Goal: Navigation & Orientation: Find specific page/section

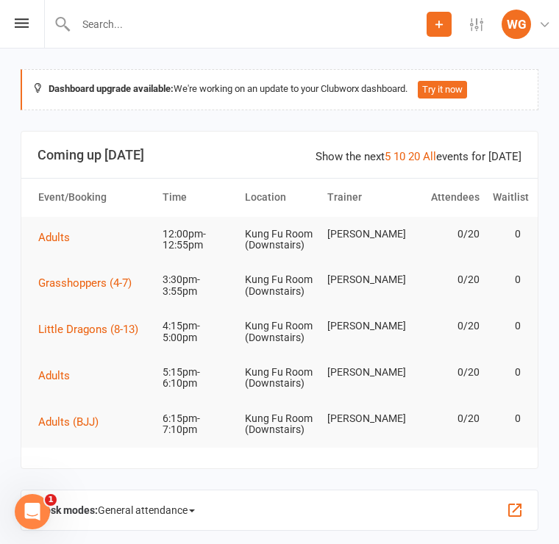
click at [27, 24] on icon at bounding box center [22, 23] width 14 height 10
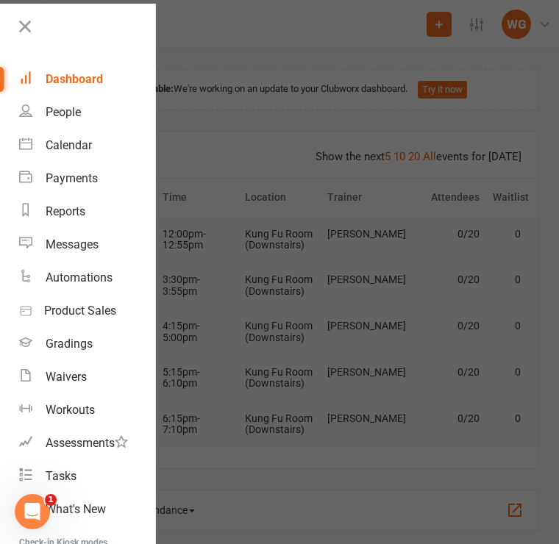
click at [88, 110] on link "People" at bounding box center [87, 112] width 136 height 33
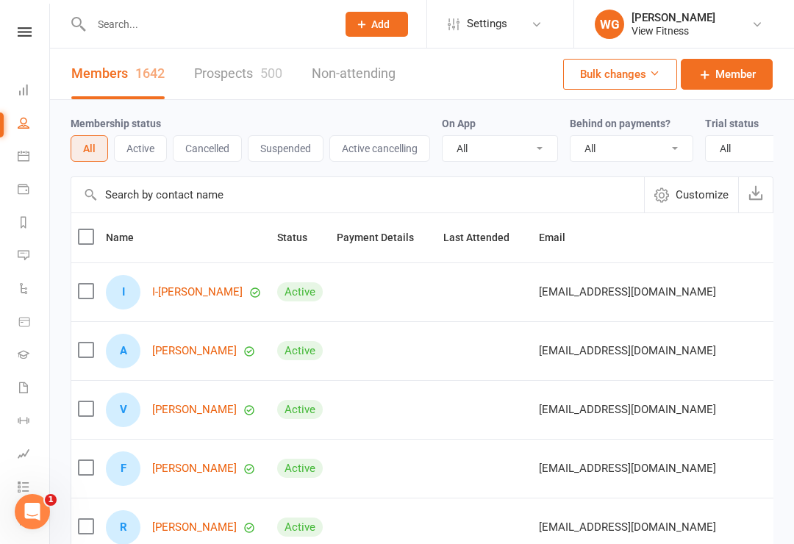
click at [24, 91] on icon at bounding box center [24, 90] width 12 height 12
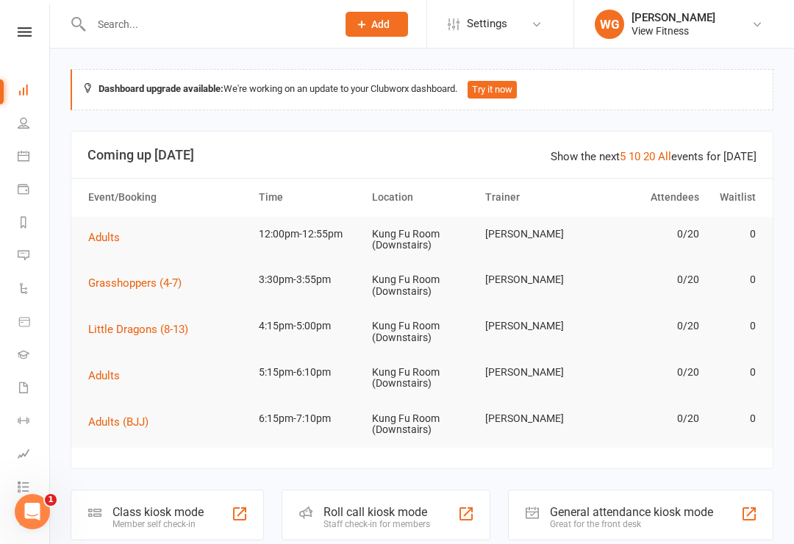
click at [21, 30] on icon at bounding box center [25, 32] width 14 height 10
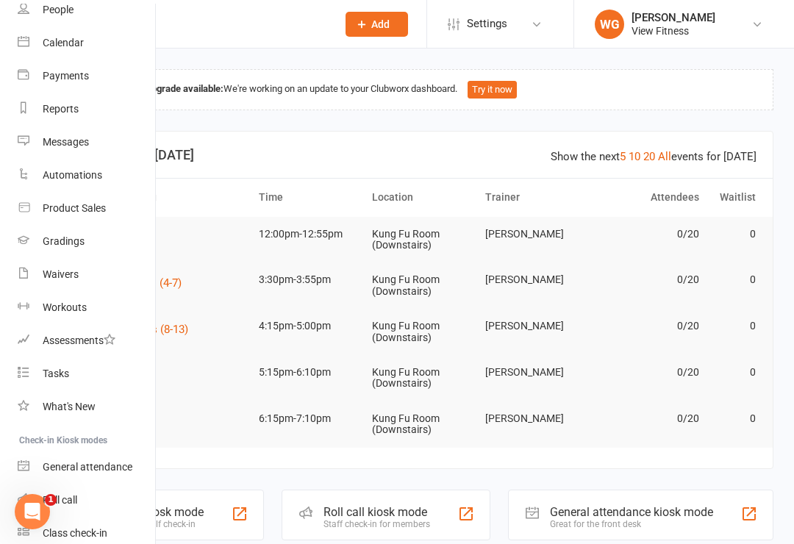
scroll to position [102, 0]
click at [32, 496] on div "Open Intercom Messenger" at bounding box center [32, 511] width 49 height 49
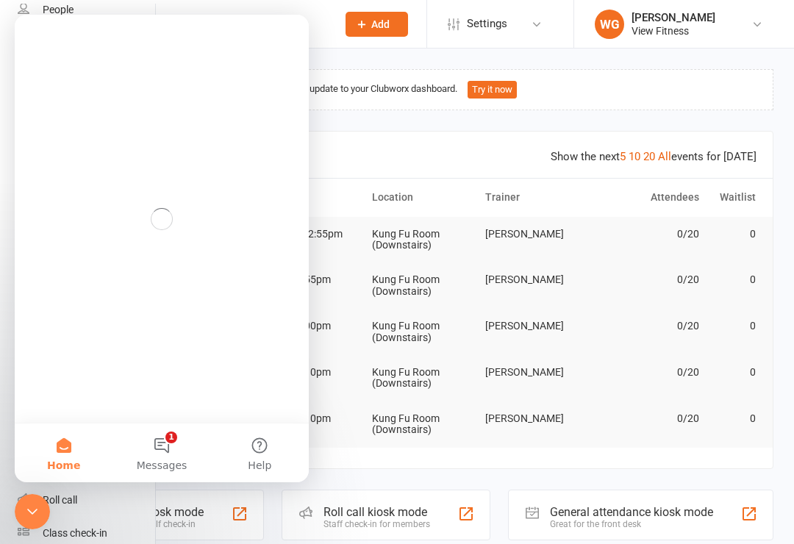
scroll to position [0, 0]
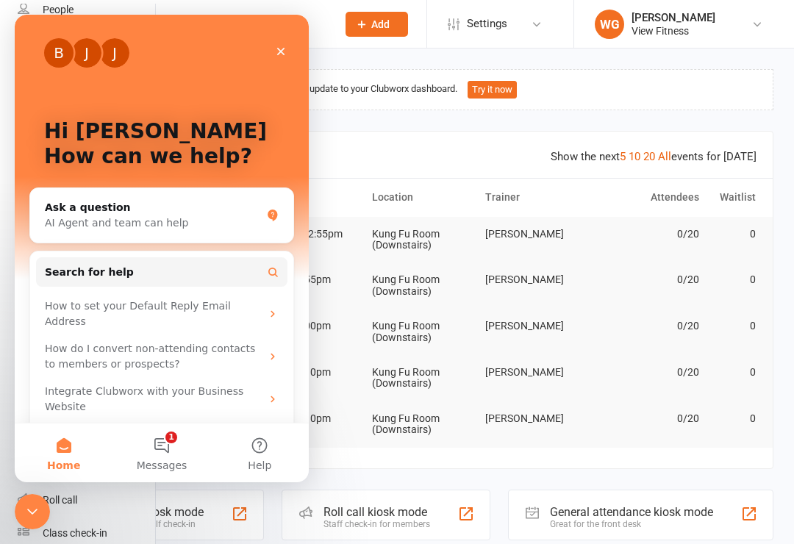
click at [68, 454] on button "Home" at bounding box center [64, 452] width 98 height 59
click at [558, 30] on div "View Fitness" at bounding box center [674, 30] width 84 height 13
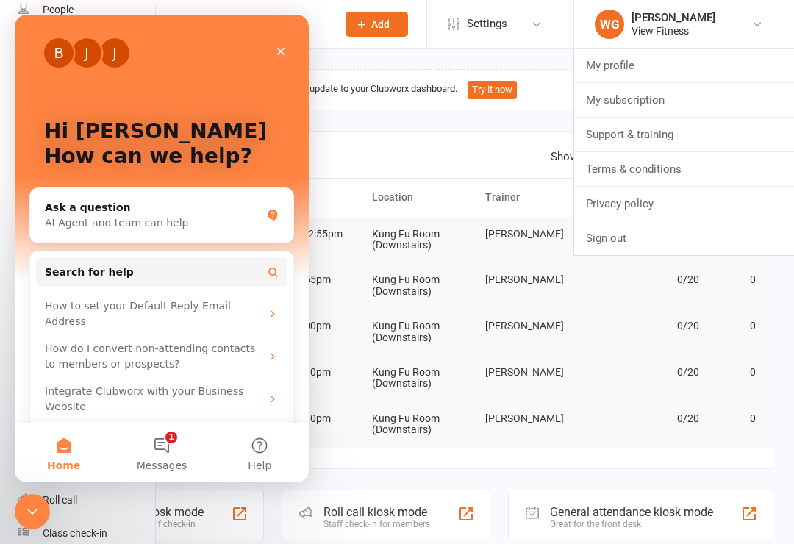
click at [558, 69] on link "My profile" at bounding box center [684, 66] width 220 height 34
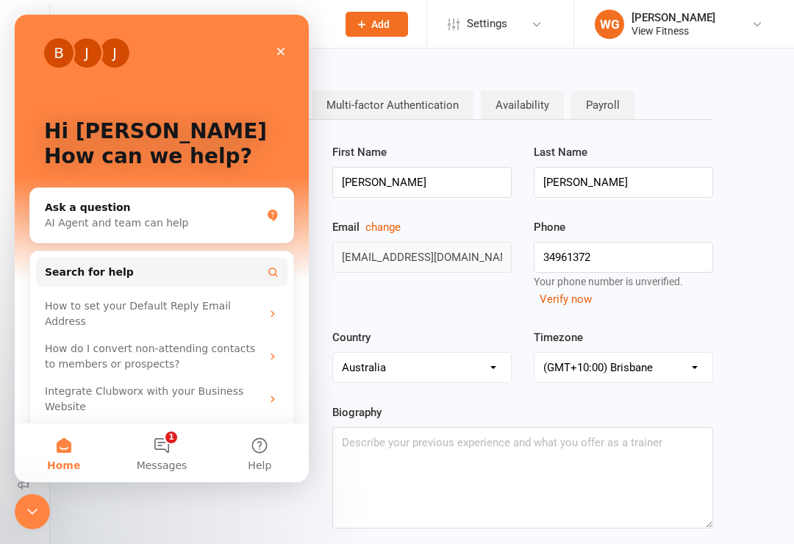
click at [262, 53] on div "B J J" at bounding box center [161, 52] width 235 height 29
click at [285, 47] on icon "Close" at bounding box center [281, 52] width 12 height 12
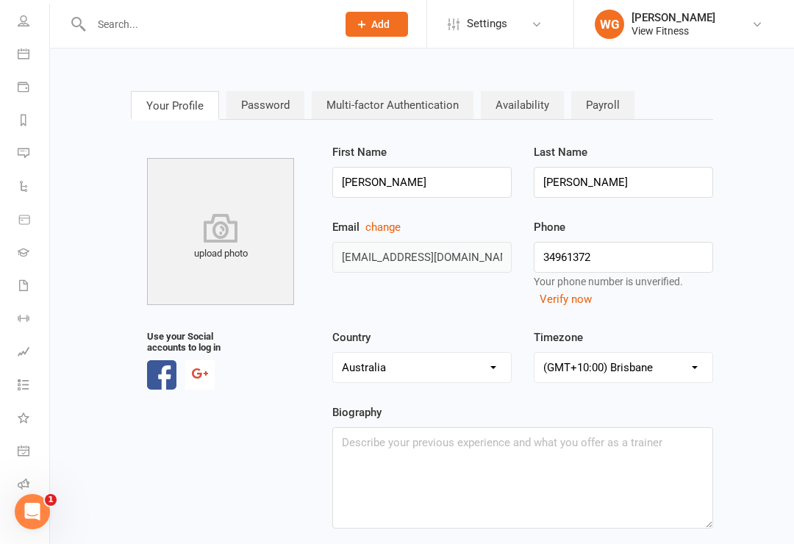
click at [18, 56] on icon at bounding box center [24, 54] width 12 height 12
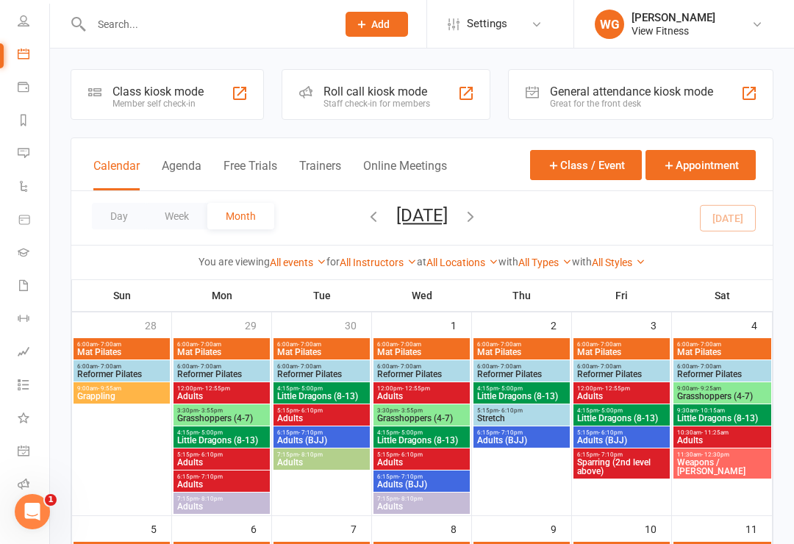
click at [558, 18] on div "William Geertsma" at bounding box center [674, 17] width 84 height 13
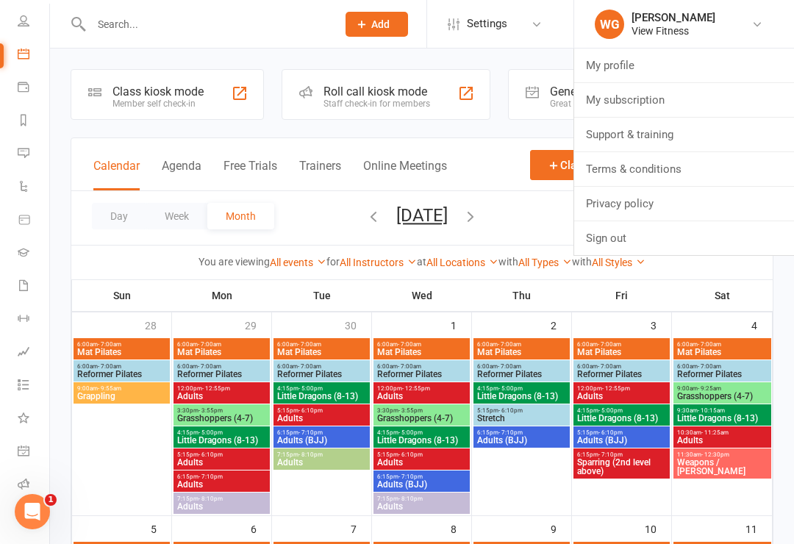
click at [558, 66] on link "My profile" at bounding box center [684, 66] width 220 height 34
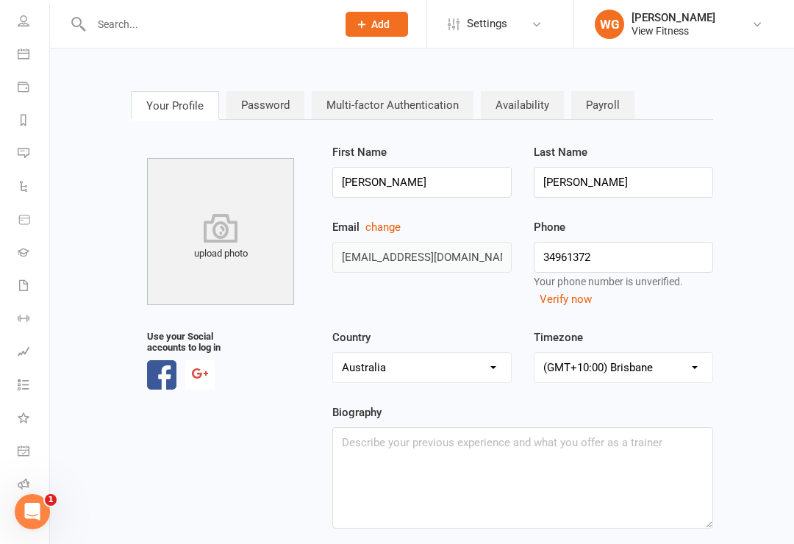
click at [28, 93] on link "Payments" at bounding box center [34, 88] width 33 height 33
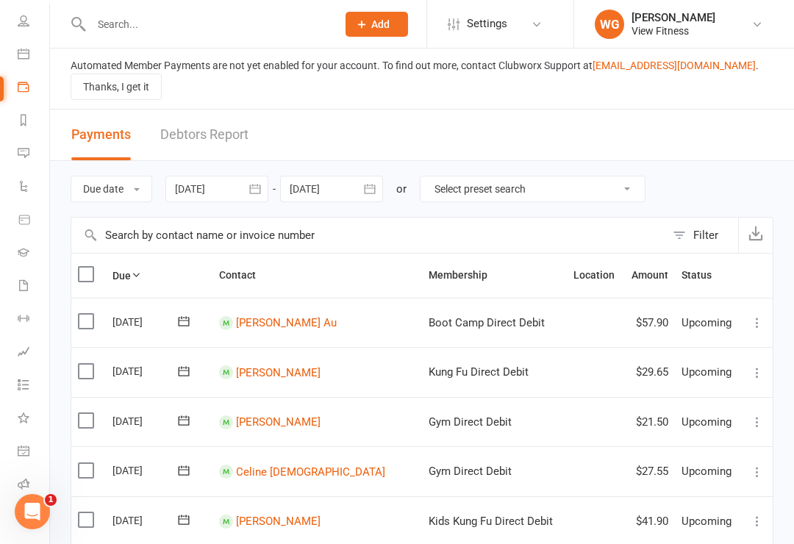
click at [25, 52] on icon at bounding box center [24, 54] width 12 height 12
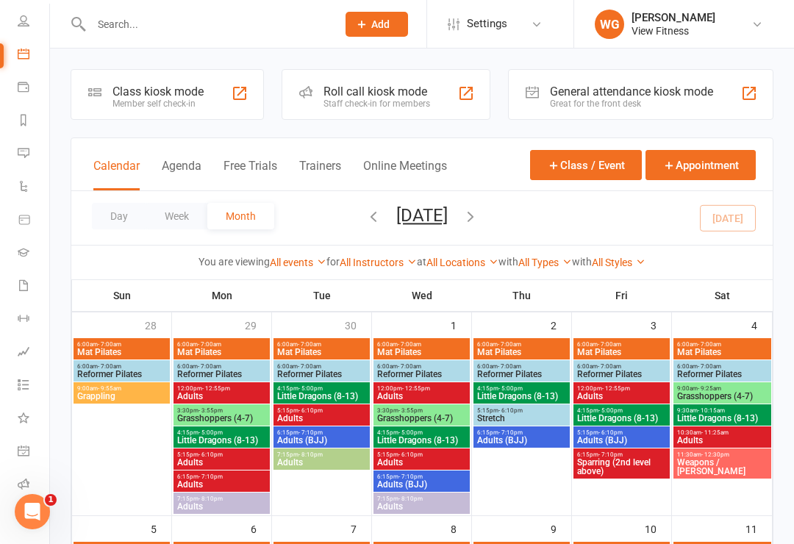
click at [558, 104] on div "Great for the front desk" at bounding box center [631, 104] width 163 height 10
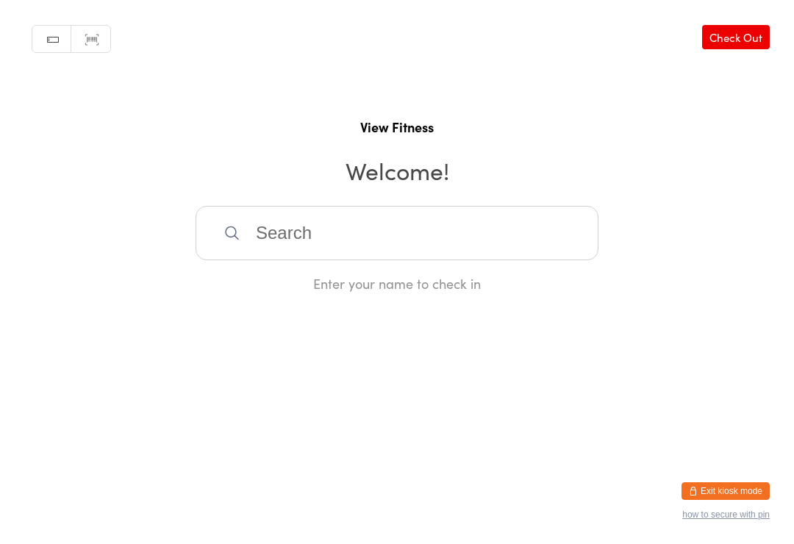
click at [346, 235] on input "search" at bounding box center [397, 233] width 403 height 54
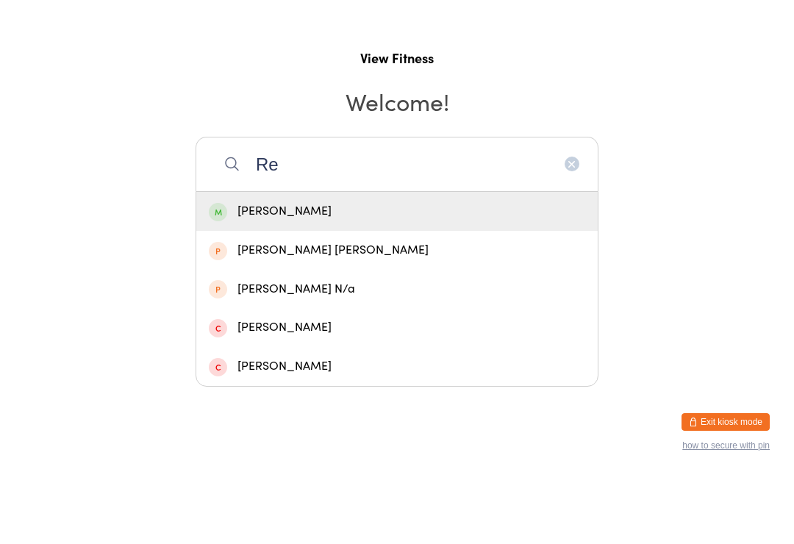
type input "R"
